Goal: Task Accomplishment & Management: Manage account settings

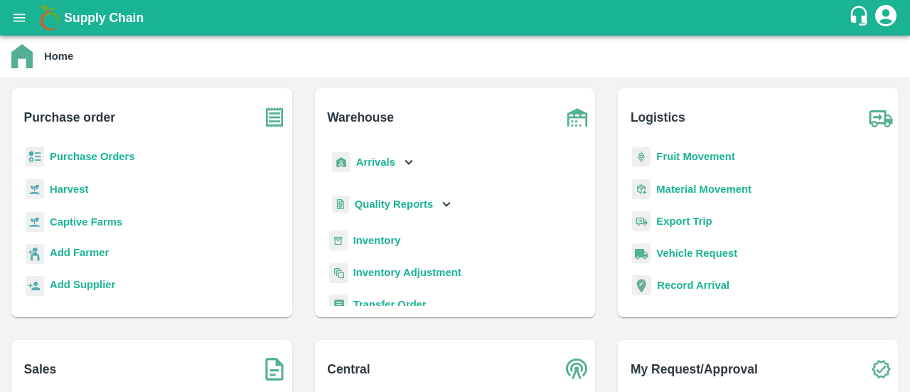
scroll to position [188, 0]
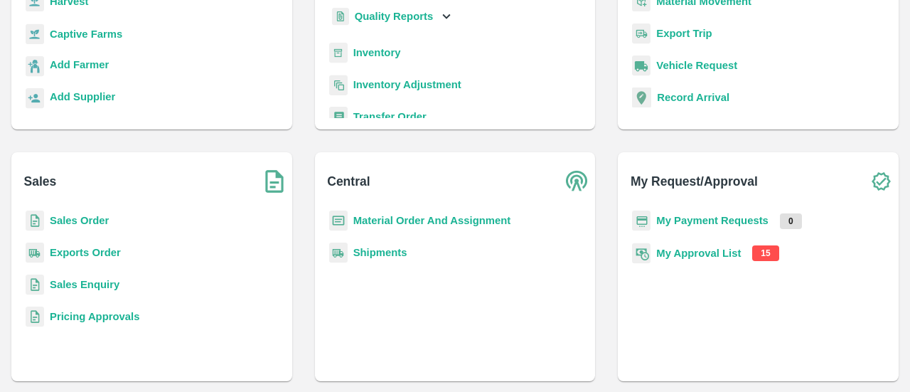
click at [699, 252] on b "My Approval List" at bounding box center [698, 252] width 85 height 11
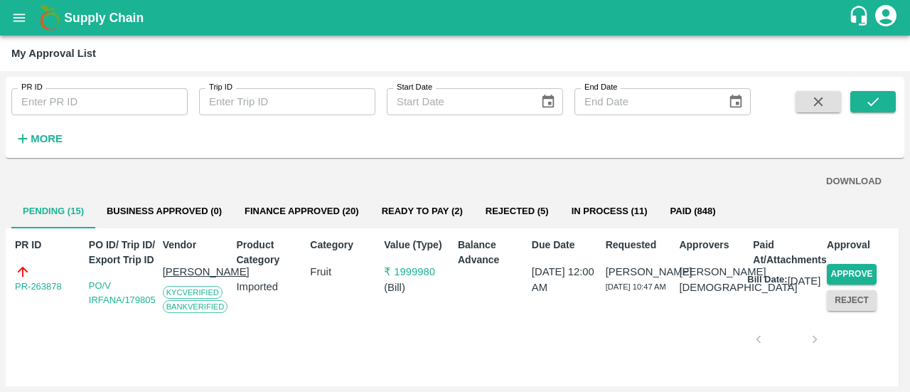
click at [901, 205] on div "DOWNLOAD Pending (15) Business Approved (0) Finance Approved (20) Ready To Pay …" at bounding box center [455, 274] width 899 height 222
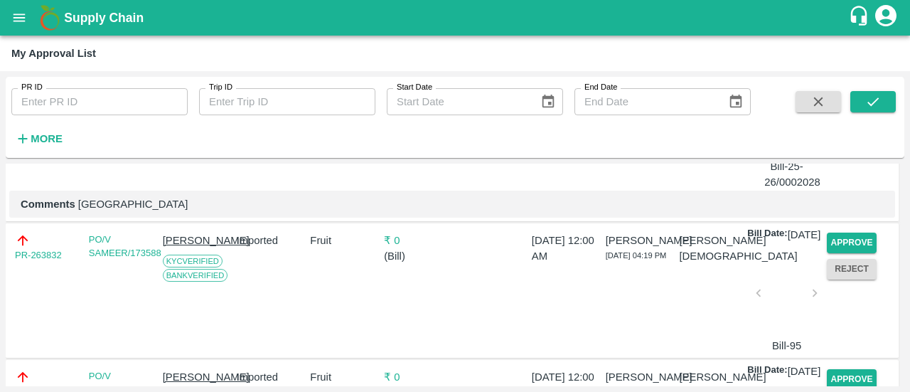
scroll to position [547, 0]
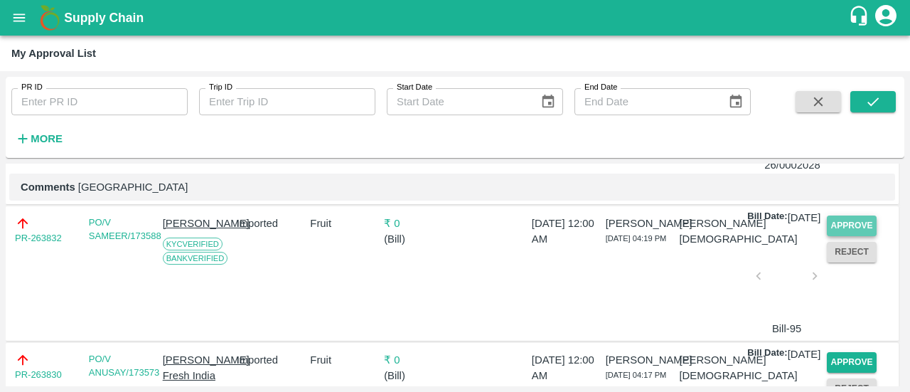
click at [844, 236] on button "Approve" at bounding box center [852, 225] width 50 height 21
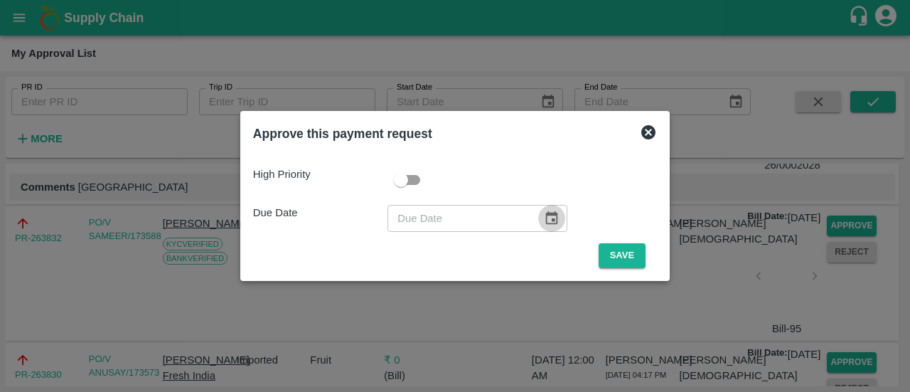
click at [549, 224] on icon "Choose date" at bounding box center [552, 218] width 12 height 14
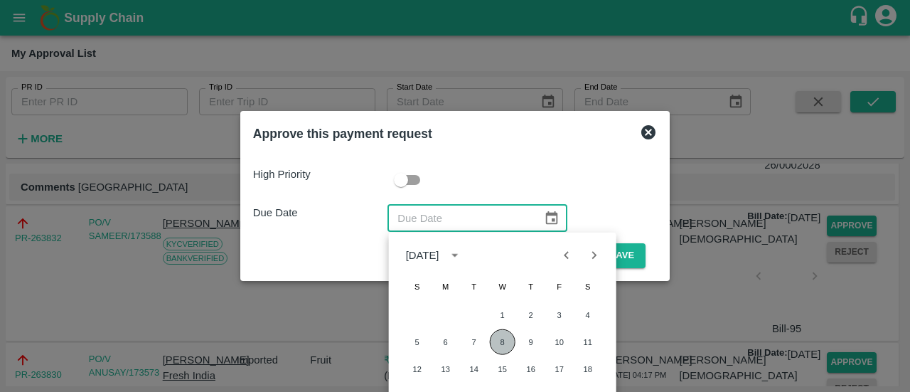
click at [510, 336] on button "8" at bounding box center [503, 342] width 26 height 26
type input "[DATE]"
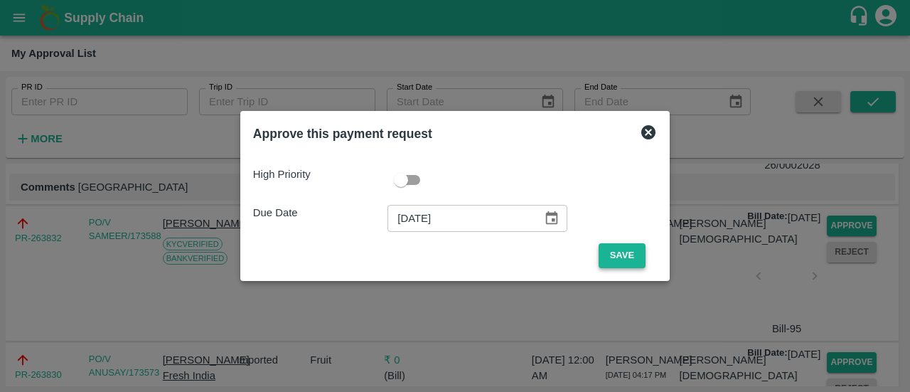
click at [624, 257] on button "Save" at bounding box center [622, 255] width 47 height 25
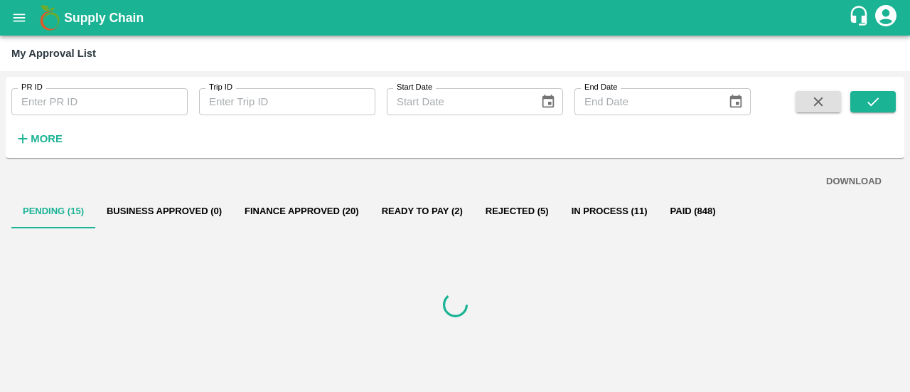
scroll to position [0, 0]
